Goal: Task Accomplishment & Management: Complete application form

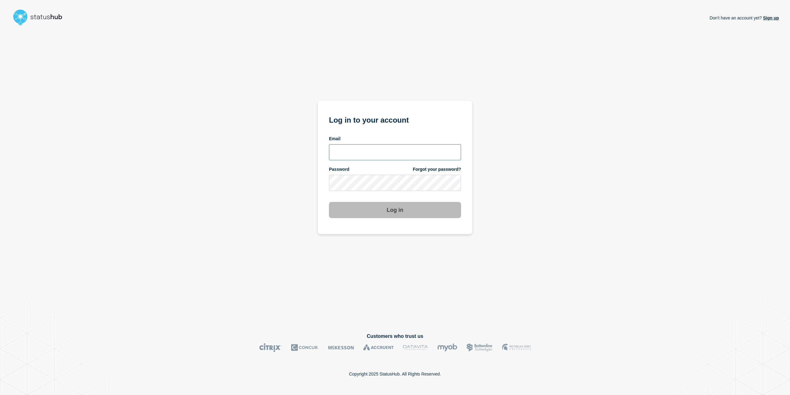
drag, startPoint x: 399, startPoint y: 157, endPoint x: 396, endPoint y: 155, distance: 3.6
click at [399, 156] on input "email input" at bounding box center [395, 152] width 132 height 16
click at [444, 150] on input "email input" at bounding box center [395, 152] width 132 height 16
click at [0, 394] on com-1password-button at bounding box center [0, 395] width 0 height 0
type input "caleb.stahr@conexon.us"
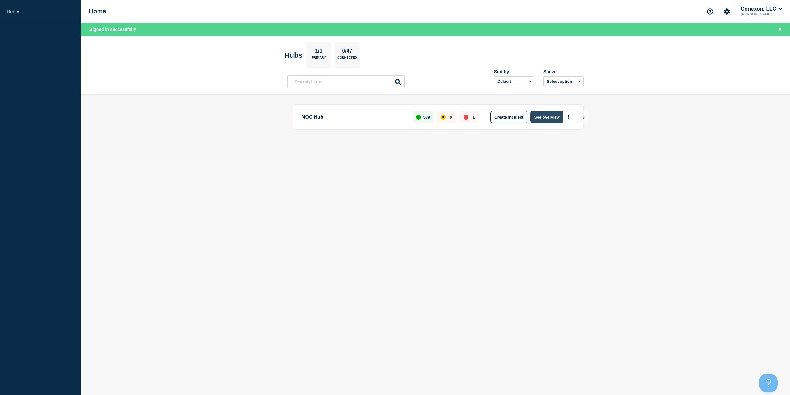
click at [545, 119] on button "See overview" at bounding box center [546, 117] width 33 height 12
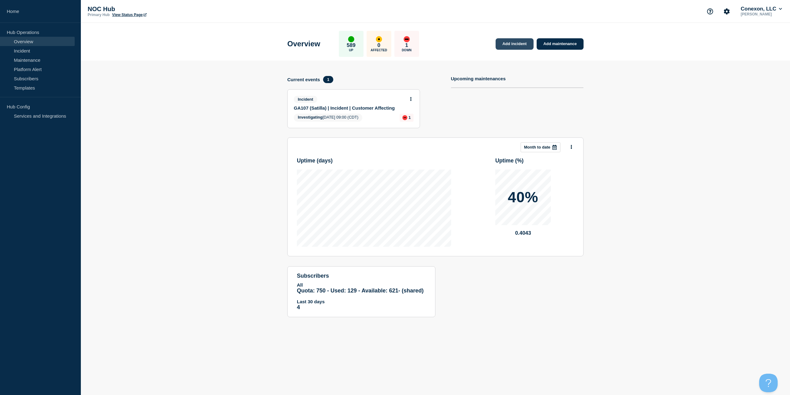
click at [514, 46] on link "Add incident" at bounding box center [514, 43] width 38 height 11
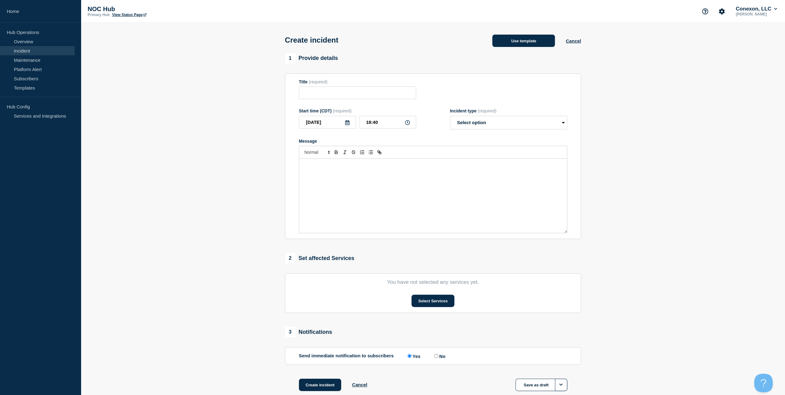
click at [503, 46] on button "Use template" at bounding box center [523, 41] width 63 height 12
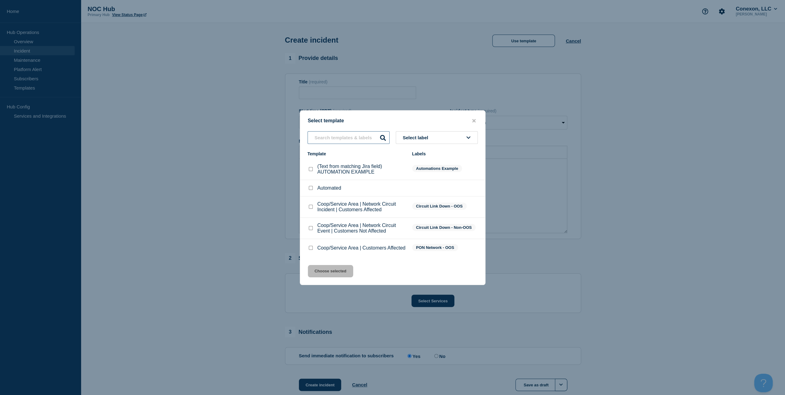
click at [344, 141] on input "text" at bounding box center [349, 137] width 82 height 13
click at [342, 135] on input "text" at bounding box center [349, 137] width 82 height 13
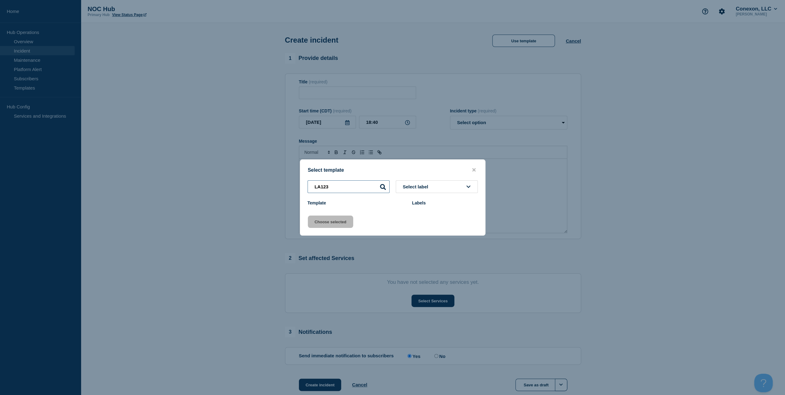
click at [370, 188] on input "LA123" at bounding box center [349, 186] width 82 height 13
type input "LA123"
drag, startPoint x: 318, startPoint y: 188, endPoint x: 288, endPoint y: 190, distance: 30.3
click at [288, 190] on div "Select template LA123 Select label Template Labels Choose selected" at bounding box center [392, 197] width 785 height 395
click at [343, 192] on input "LA123" at bounding box center [349, 186] width 82 height 13
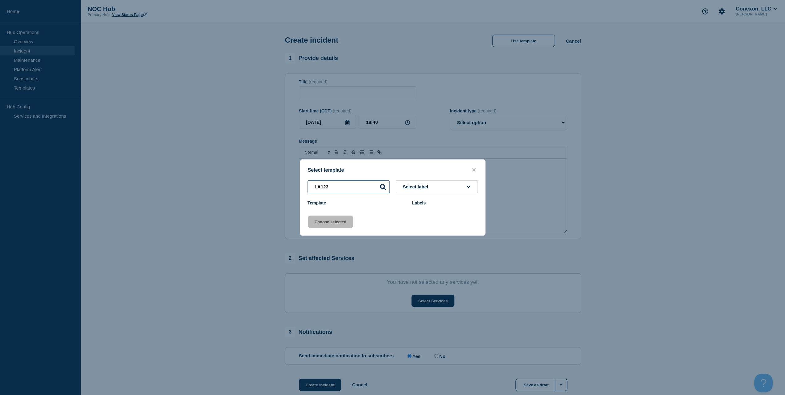
drag, startPoint x: 342, startPoint y: 191, endPoint x: 273, endPoint y: 191, distance: 68.8
click at [275, 191] on div "Select template LA123 Select label Template Labels Choose selected" at bounding box center [392, 197] width 785 height 395
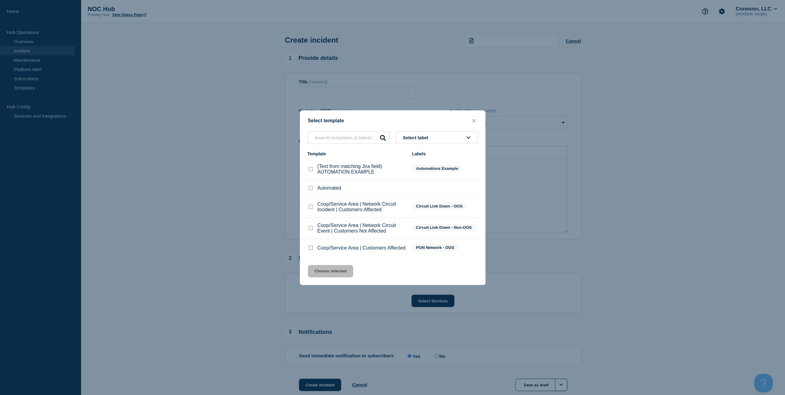
click at [308, 224] on div "Coop/Service Area | Network Circuit Event | Customers Not Affected" at bounding box center [357, 227] width 98 height 11
click at [311, 227] on input "Coop/Service Area | Network Circuit Event | Customers Not Affected checkbox" at bounding box center [311, 228] width 4 height 4
checkbox input "true"
click at [326, 268] on button "Choose selected" at bounding box center [330, 271] width 45 height 12
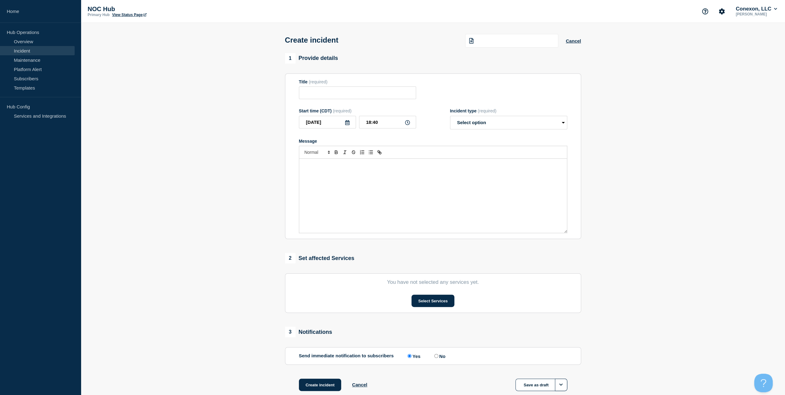
type input "Coop/Service Area | Network Circuit Event | Customers Not Affected"
select select "investigating"
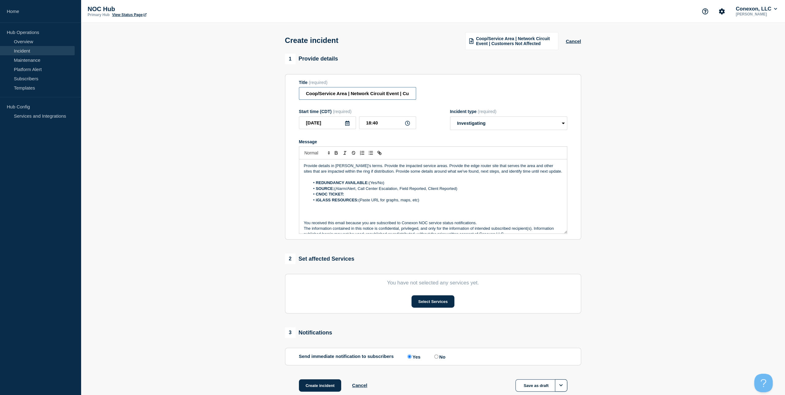
drag, startPoint x: 347, startPoint y: 96, endPoint x: 339, endPoint y: 94, distance: 8.9
click at [286, 99] on section "Title (required) Coop/Service Area | Network Circuit Event | Customers Not Affe…" at bounding box center [433, 157] width 296 height 166
click at [349, 94] on input "Coop/Service Area | Network Circuit Event | Customers Not Affected" at bounding box center [357, 93] width 117 height 13
drag, startPoint x: 345, startPoint y: 94, endPoint x: 247, endPoint y: 99, distance: 98.2
click at [249, 100] on section "1 Provide details Title (required) Coop/Service Area | Network Circuit Event | …" at bounding box center [433, 230] width 704 height 353
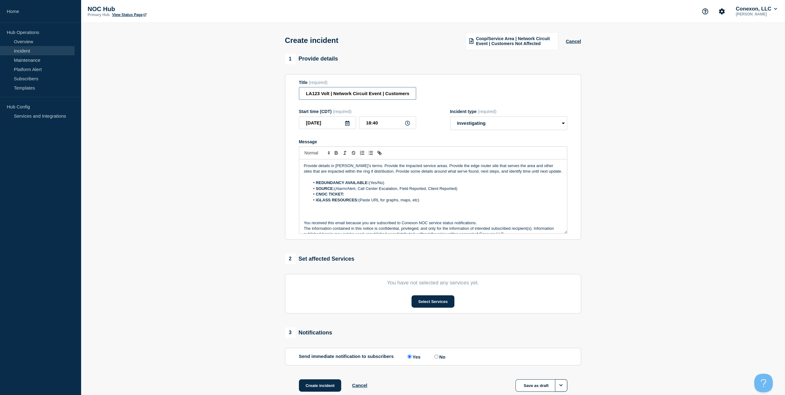
type input "LA123 Volt | Network Circuit Event | Customers Not Affected"
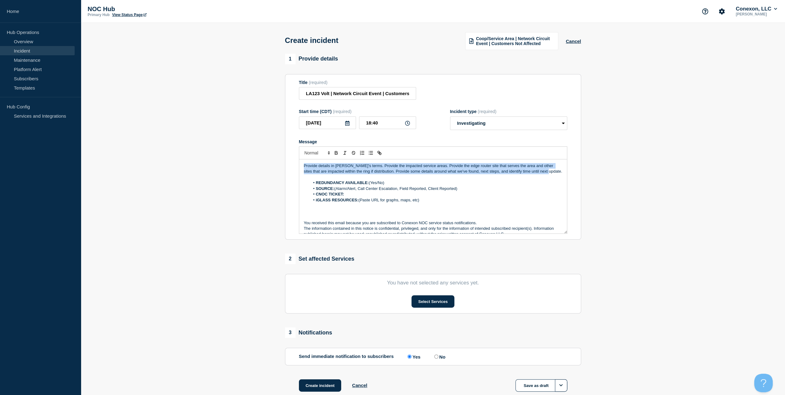
drag, startPoint x: 428, startPoint y: 156, endPoint x: 189, endPoint y: 127, distance: 240.2
click at [189, 127] on section "1 Provide details Title (required) LA123 Volt | Network Circuit Event | Custome…" at bounding box center [433, 230] width 704 height 353
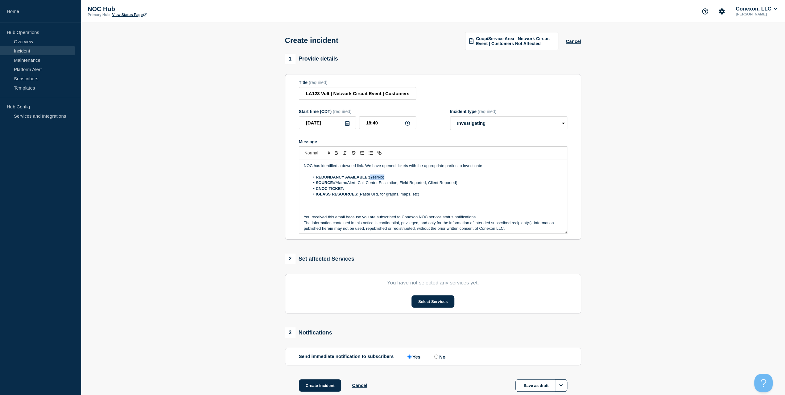
drag, startPoint x: 391, startPoint y: 178, endPoint x: 371, endPoint y: 176, distance: 20.8
click at [371, 176] on li "REDUNDANCY AVAILABLE: (Yes/No)" at bounding box center [436, 177] width 253 height 6
drag, startPoint x: 470, startPoint y: 185, endPoint x: 335, endPoint y: 184, distance: 135.4
click at [335, 184] on li "SOURCE: (Alarm/Alert, Call Center Escalation, Field Reported, Client Reported)" at bounding box center [436, 183] width 253 height 6
click at [360, 187] on li "CNOC TICKET:" at bounding box center [436, 189] width 253 height 6
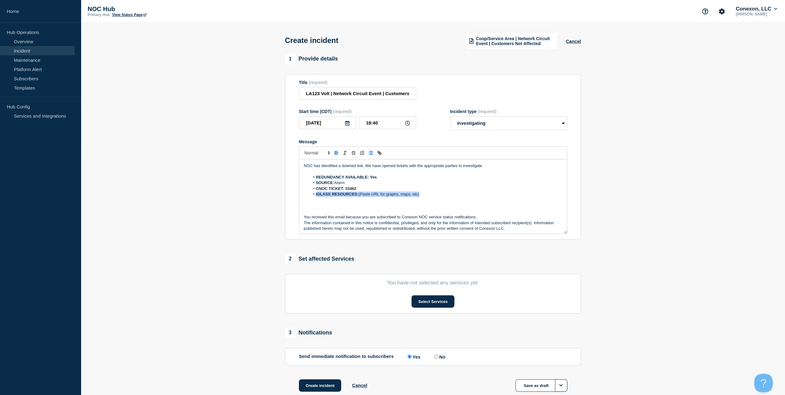
drag, startPoint x: 428, startPoint y: 196, endPoint x: 276, endPoint y: 194, distance: 151.8
click at [276, 194] on section "1 Provide details Title (required) LA123 Volt | Network Circuit Event | Custome…" at bounding box center [433, 230] width 704 height 353
click at [441, 305] on button "Select Services" at bounding box center [432, 301] width 43 height 12
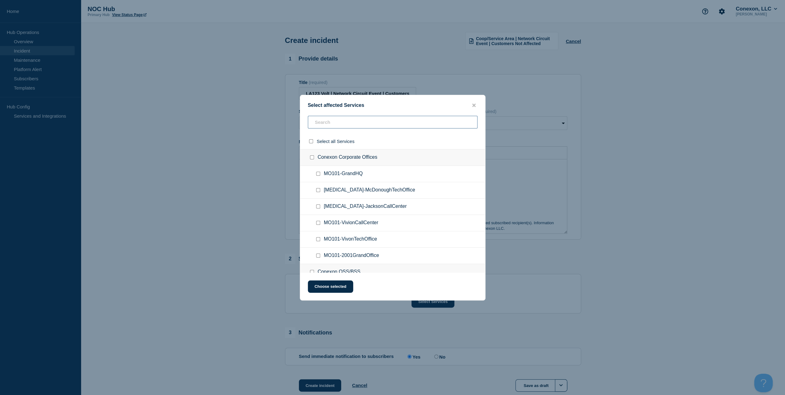
click at [319, 124] on input "text" at bounding box center [393, 122] width 170 height 13
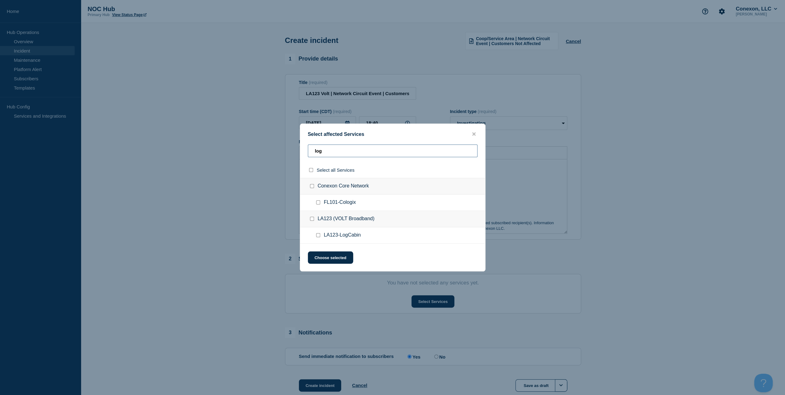
type input "log"
click at [320, 236] on input "LA123-LogCabin checkbox" at bounding box center [318, 235] width 4 height 4
checkbox input "true"
click at [323, 253] on button "Choose selected" at bounding box center [330, 257] width 45 height 12
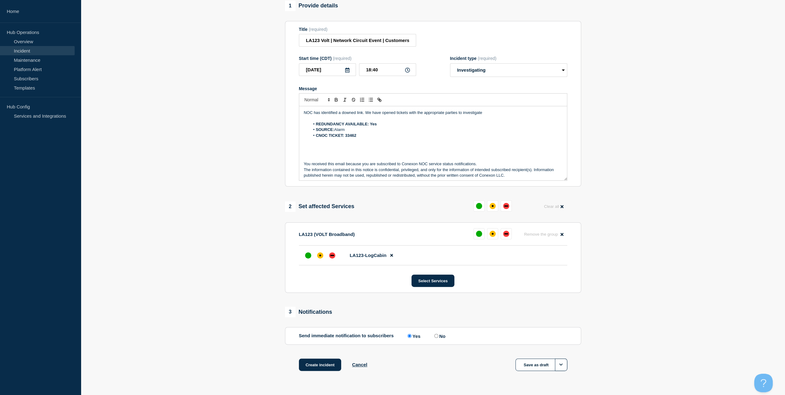
scroll to position [69, 0]
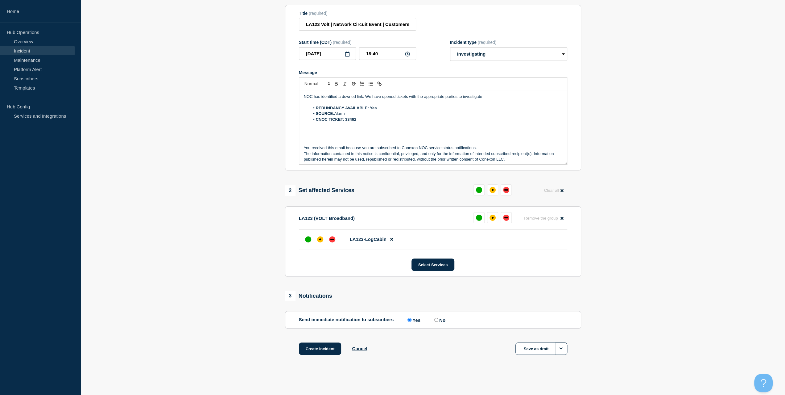
click at [336, 246] on li "LA123-LogCabin" at bounding box center [433, 239] width 268 height 20
click at [334, 241] on div "down" at bounding box center [332, 239] width 6 height 6
drag, startPoint x: 324, startPoint y: 334, endPoint x: 323, endPoint y: 338, distance: 4.2
click at [324, 335] on div "1 Provide details Title (required) LA123 Volt | Network Circuit Event | Custome…" at bounding box center [432, 178] width 303 height 386
drag, startPoint x: 323, startPoint y: 341, endPoint x: 321, endPoint y: 343, distance: 3.5
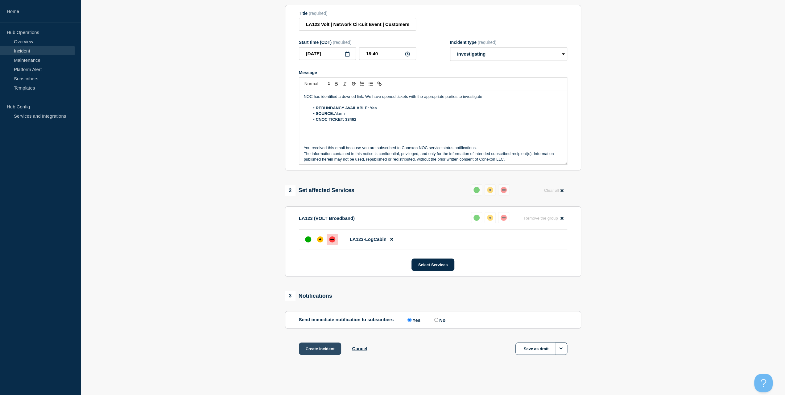
click at [323, 341] on div "1 Provide details Title (required) LA123 Volt | Network Circuit Event | Custome…" at bounding box center [432, 178] width 303 height 386
drag, startPoint x: 321, startPoint y: 344, endPoint x: 308, endPoint y: 337, distance: 14.5
click at [321, 344] on button "Create incident" at bounding box center [320, 348] width 43 height 12
